Goal: Task Accomplishment & Management: Manage account settings

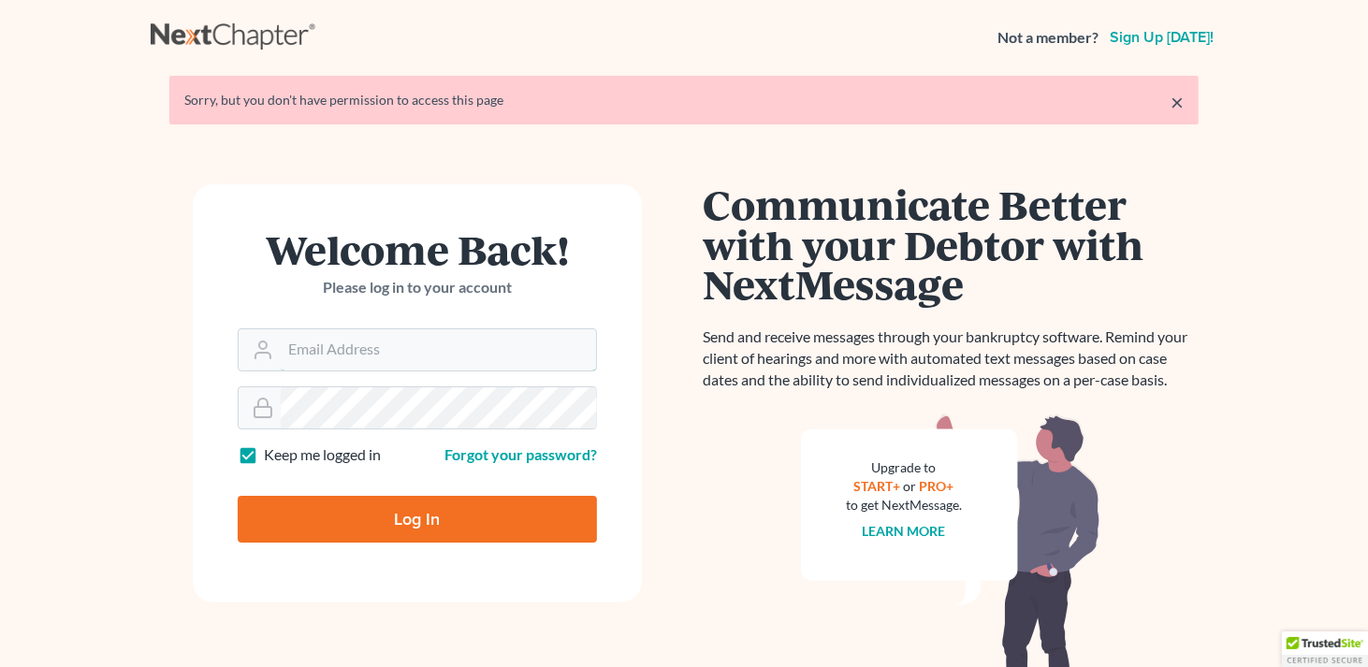
type input "[EMAIL_ADDRESS][DOMAIN_NAME]"
click at [474, 527] on input "Log In" at bounding box center [417, 519] width 359 height 47
type input "Thinking..."
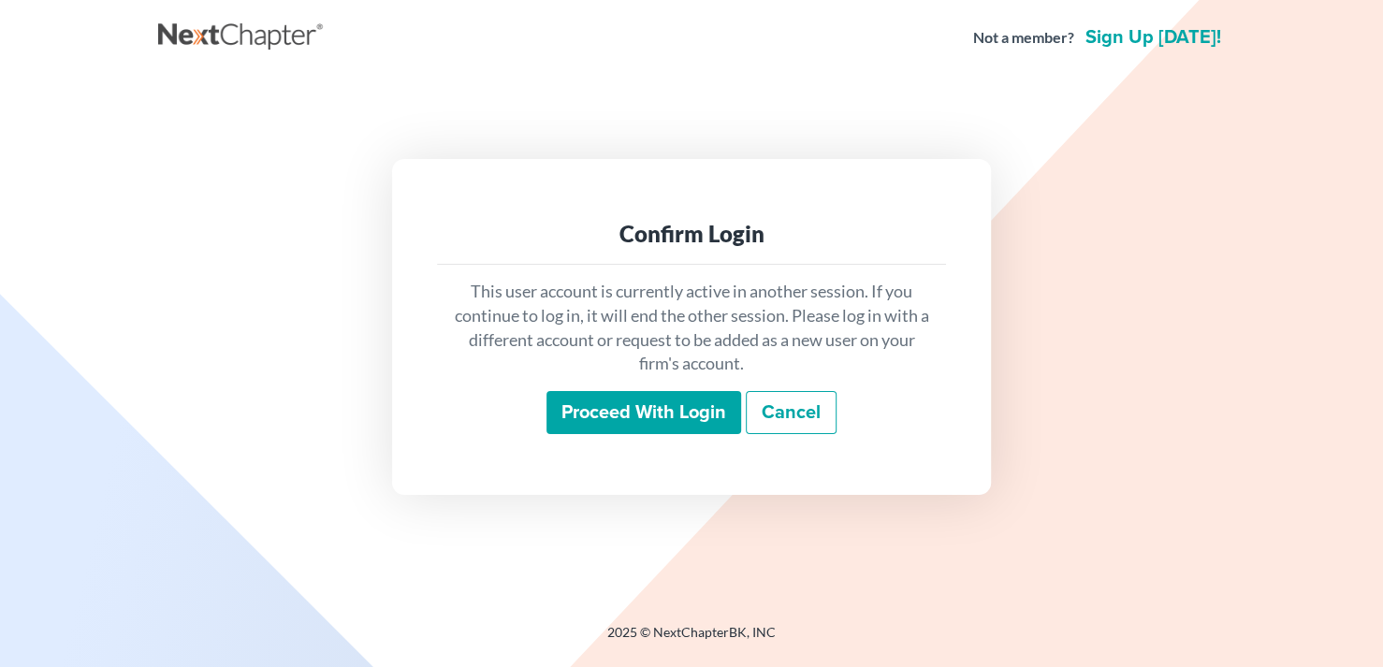
click at [663, 419] on input "Proceed with login" at bounding box center [644, 412] width 195 height 43
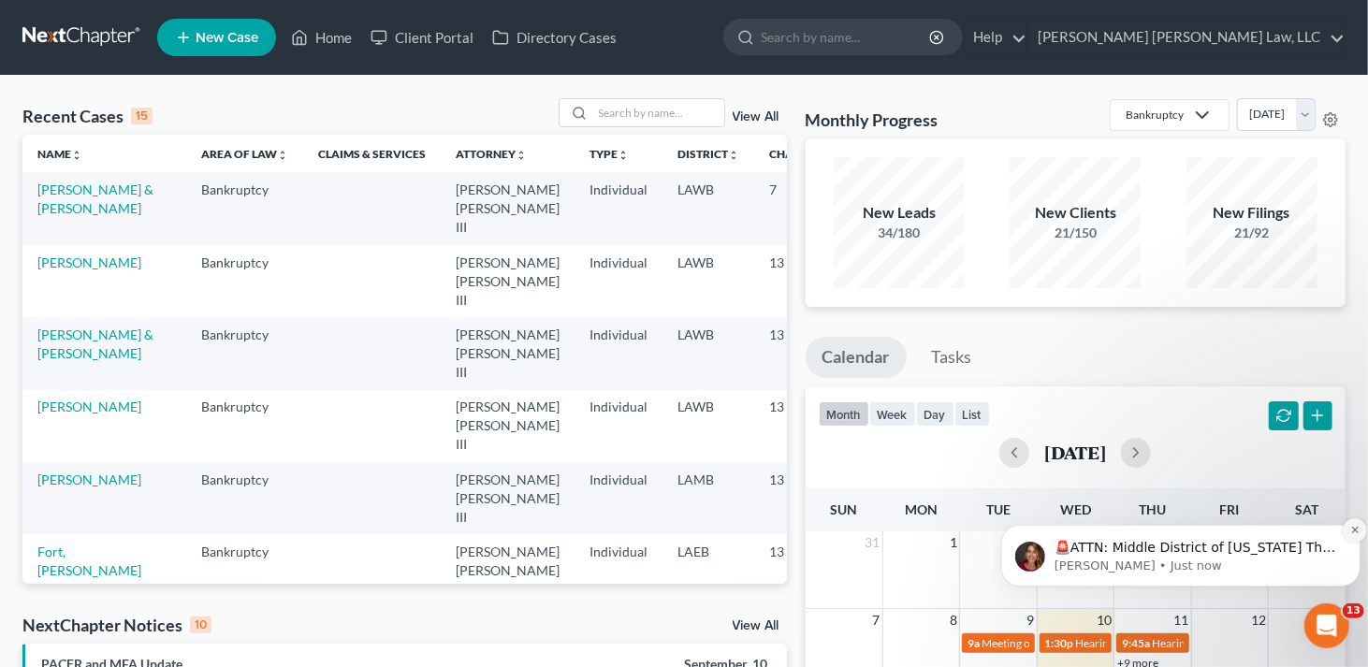
click at [1354, 525] on icon "Dismiss notification" at bounding box center [1354, 529] width 10 height 10
